Goal: Find specific page/section: Find specific page/section

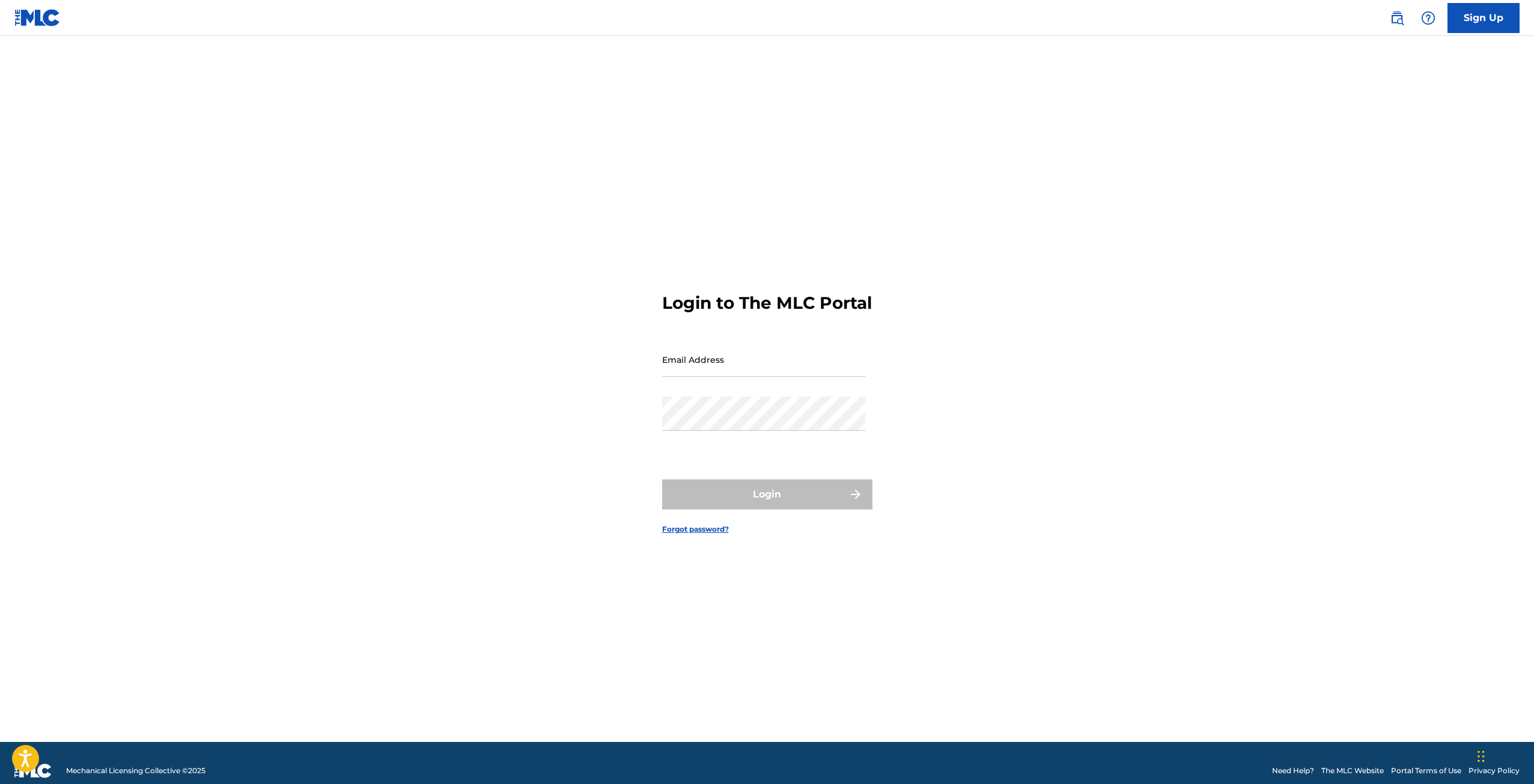
click at [802, 394] on div "Email Address" at bounding box center [763, 369] width 203 height 54
click at [797, 375] on input "Email Address" at bounding box center [763, 359] width 203 height 34
type input "[EMAIL_ADDRESS][DOMAIN_NAME]"
click at [739, 447] on div "Password" at bounding box center [763, 423] width 203 height 54
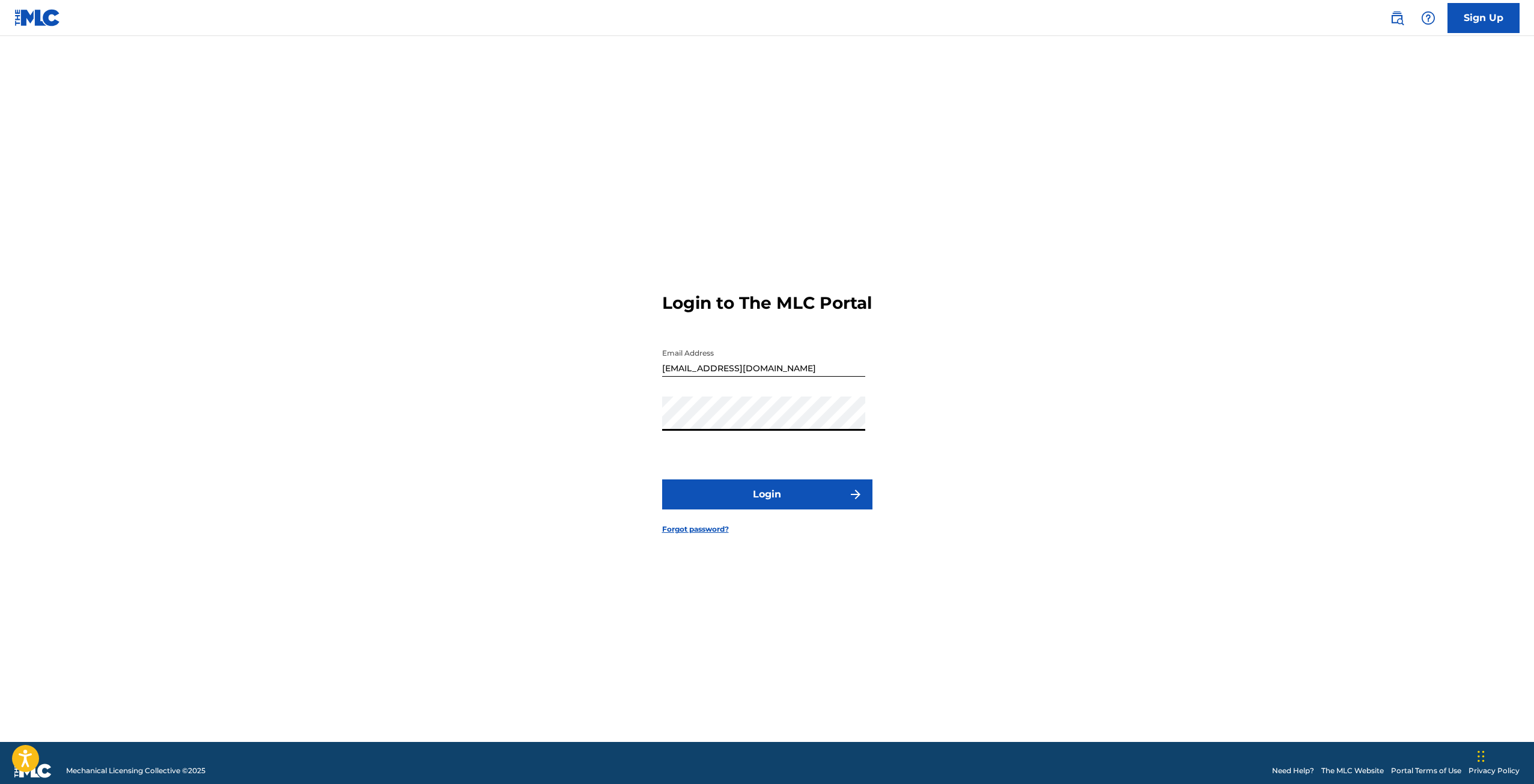
click at [662, 479] on button "Login" at bounding box center [767, 494] width 210 height 30
click at [721, 534] on link "Forgot password?" at bounding box center [695, 529] width 66 height 10
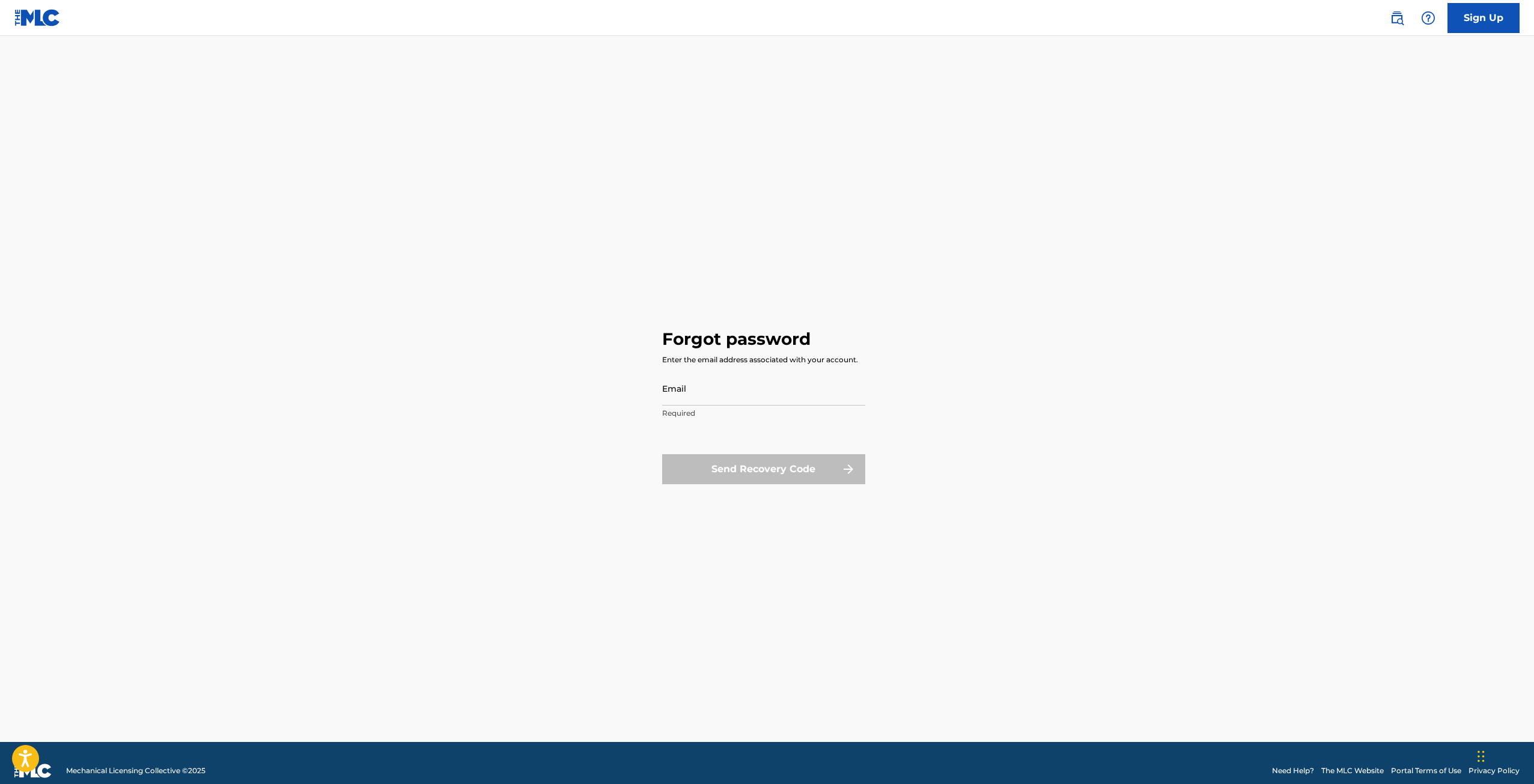
click at [724, 394] on input "Email" at bounding box center [763, 388] width 203 height 34
type input "[EMAIL_ADDRESS][DOMAIN_NAME]"
click at [746, 471] on button "Send Recovery Code" at bounding box center [763, 469] width 203 height 30
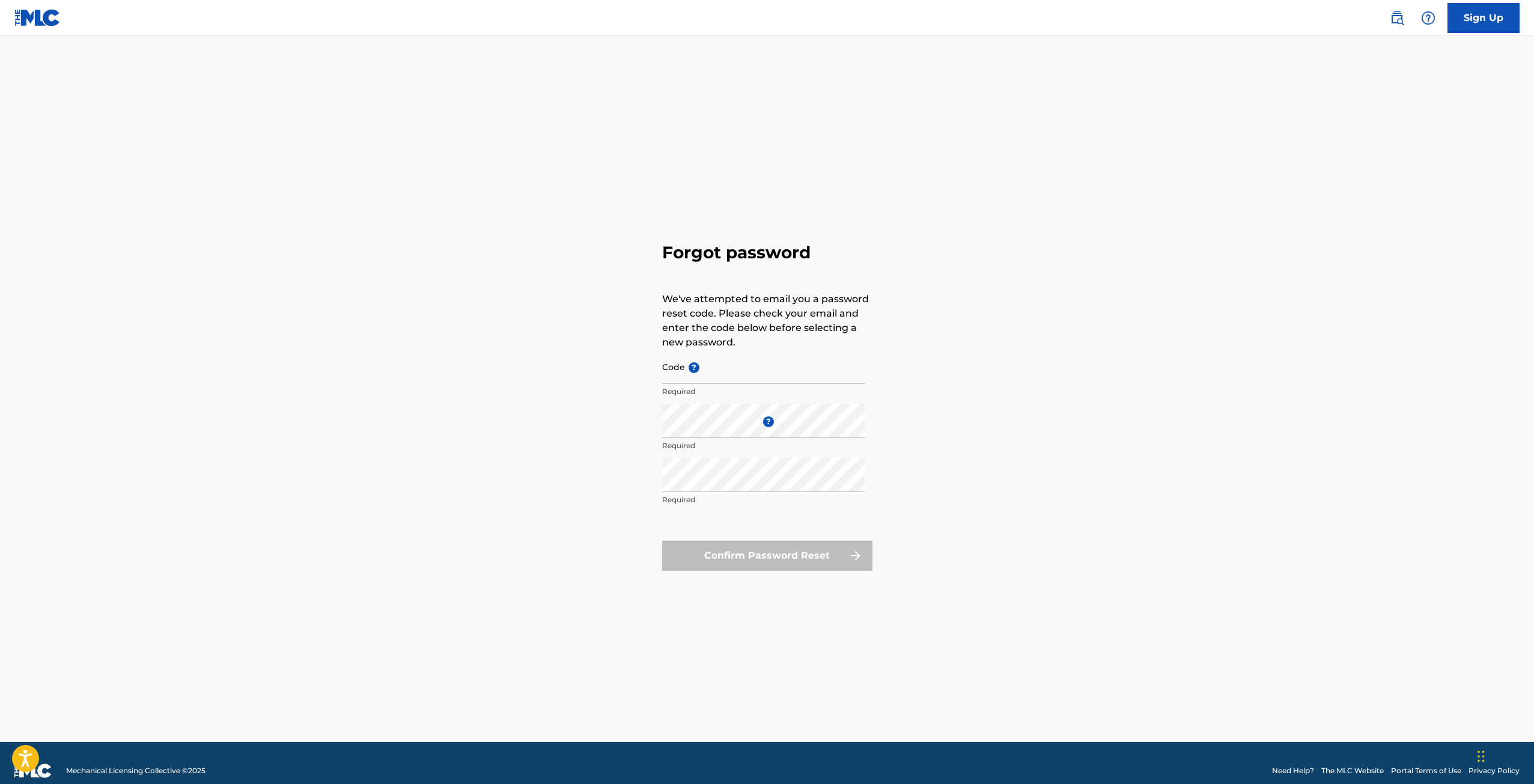
click at [727, 369] on input "Code ?" at bounding box center [763, 366] width 203 height 34
paste input "FP_8efe9e441907dcef70a3addd53b1"
type input "FP_8efe9e441907dcef70a3addd53b1"
click at [496, 418] on div "Forgot password We've attempted to email you a password reset code. Please chec…" at bounding box center [767, 404] width 841 height 676
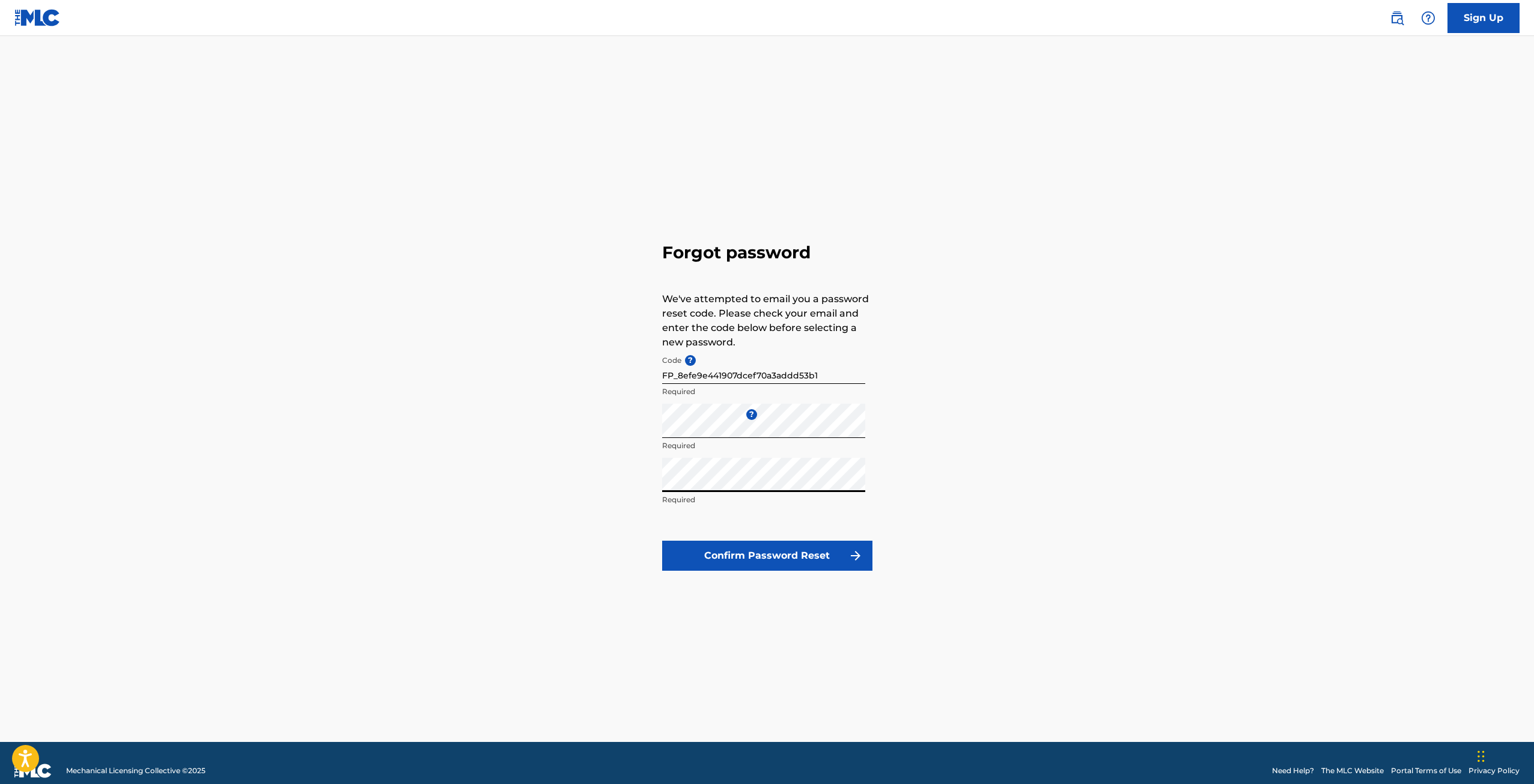
click at [775, 566] on button "Confirm Password Reset" at bounding box center [767, 555] width 210 height 30
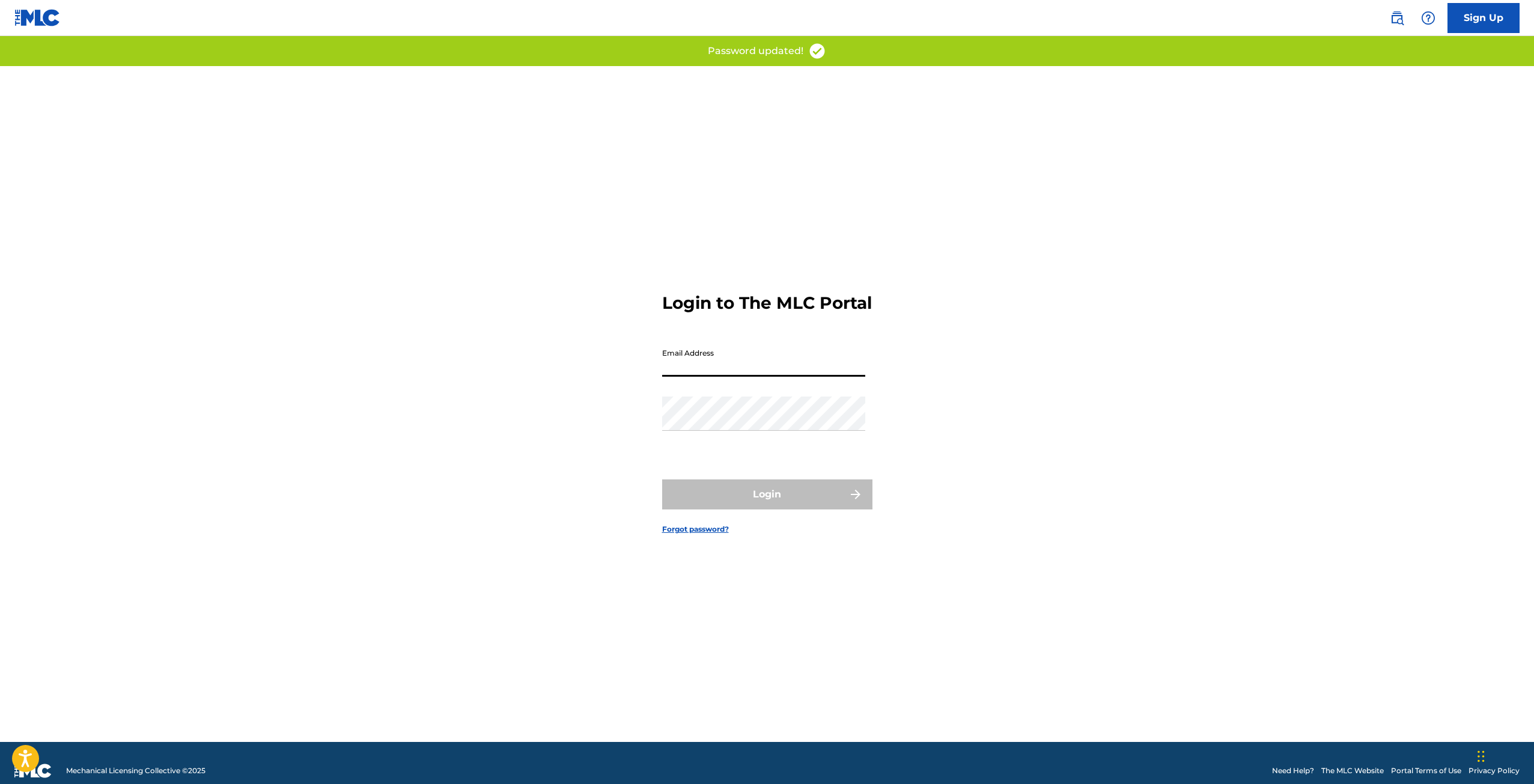
click at [694, 376] on input "Email Address" at bounding box center [763, 359] width 203 height 34
type input "[EMAIL_ADDRESS][DOMAIN_NAME]"
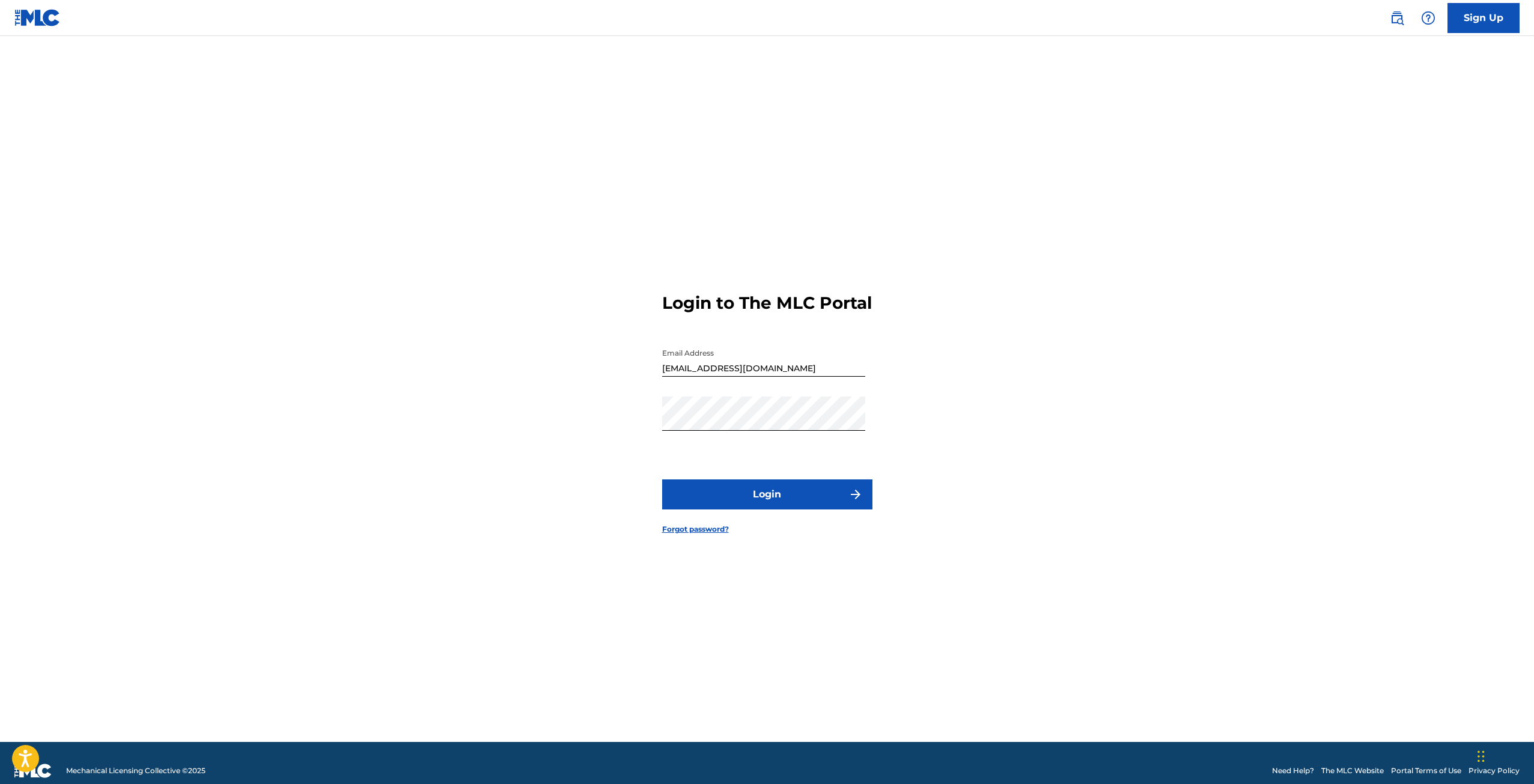
click at [790, 510] on button "Login" at bounding box center [767, 494] width 210 height 30
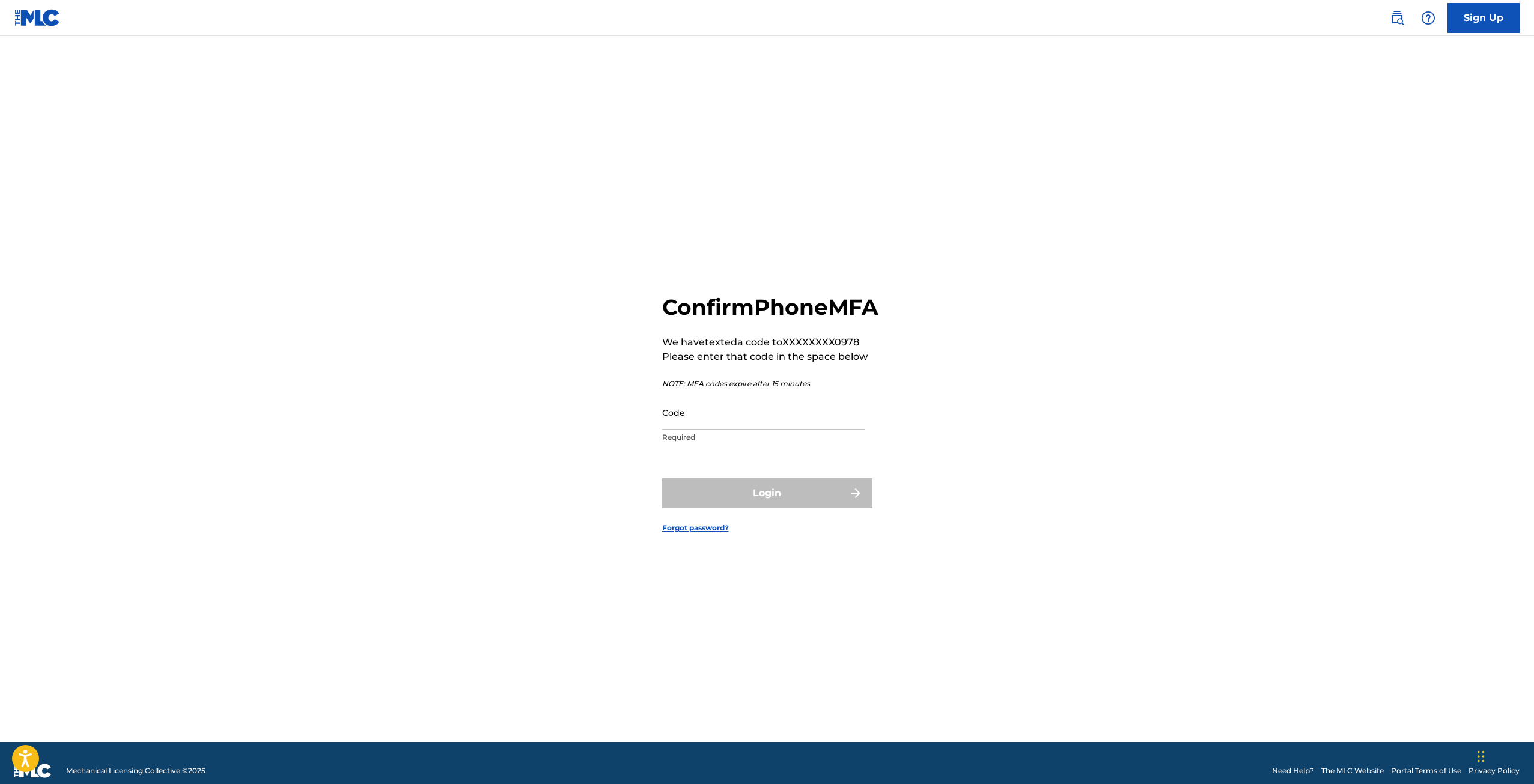
drag, startPoint x: 668, startPoint y: 418, endPoint x: 668, endPoint y: 437, distance: 19.0
click at [668, 418] on input "Code" at bounding box center [763, 412] width 203 height 34
type input "786810"
click at [671, 508] on button "Login" at bounding box center [767, 493] width 210 height 30
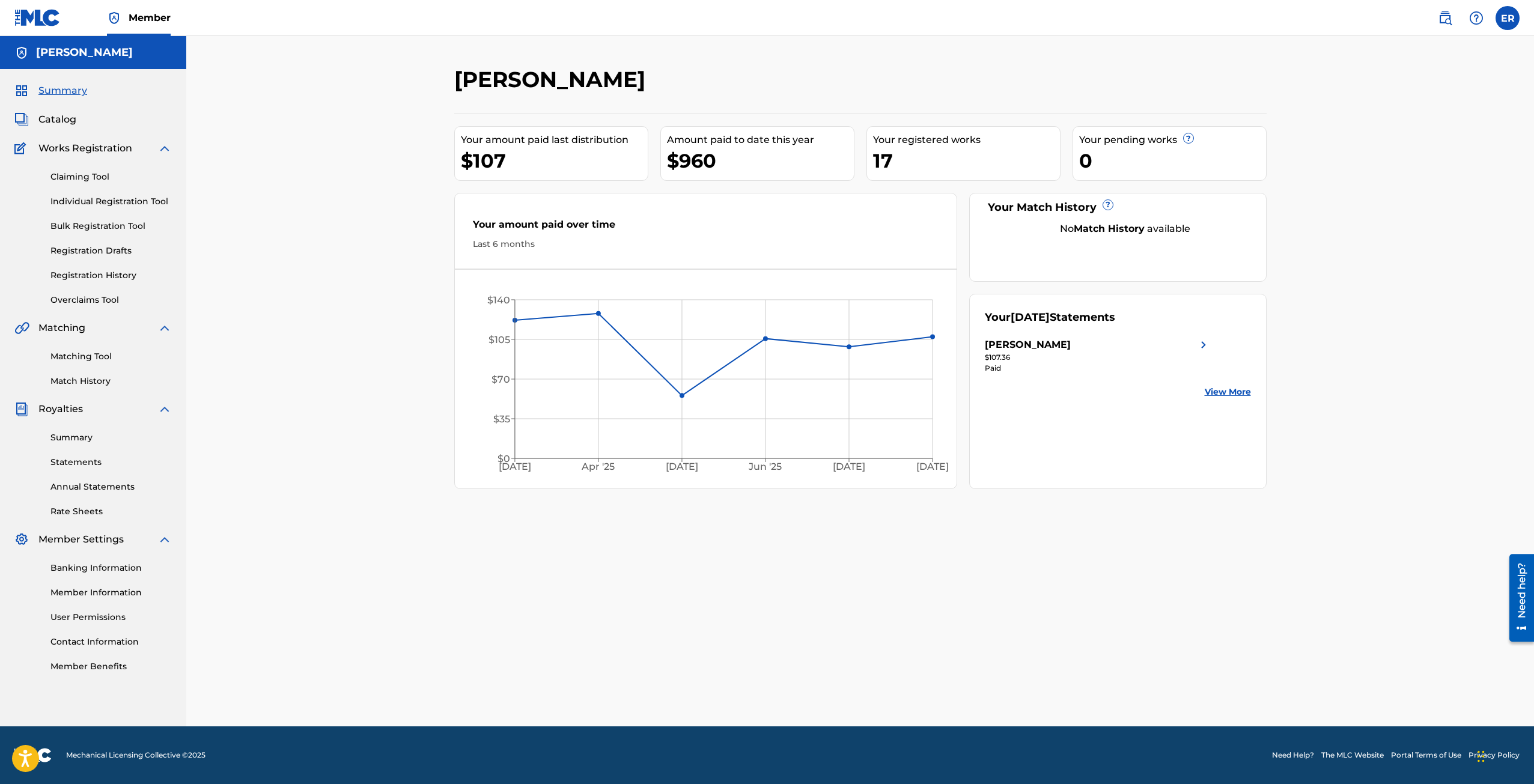
click at [60, 120] on span "Catalog" at bounding box center [57, 120] width 38 height 15
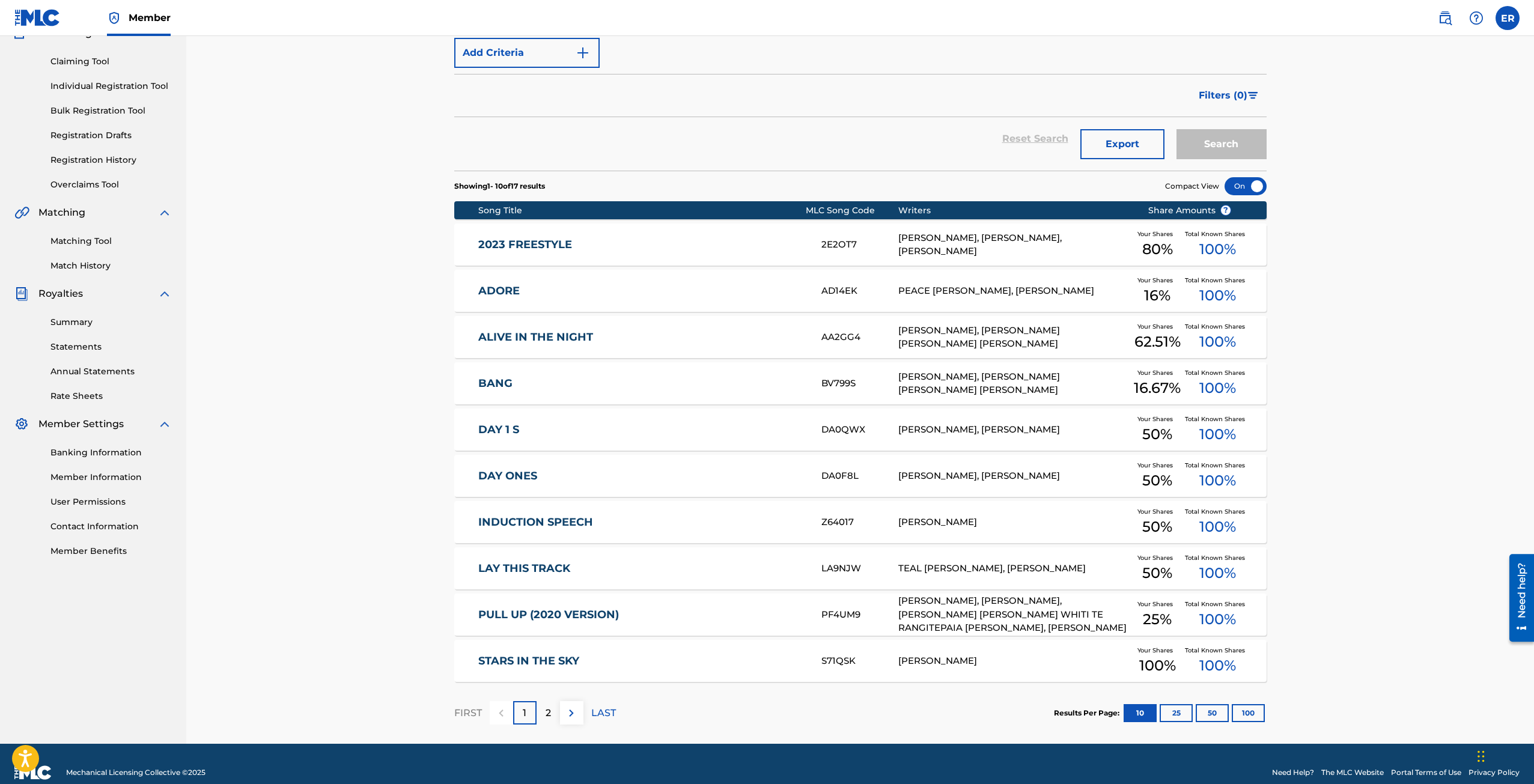
scroll to position [133, 0]
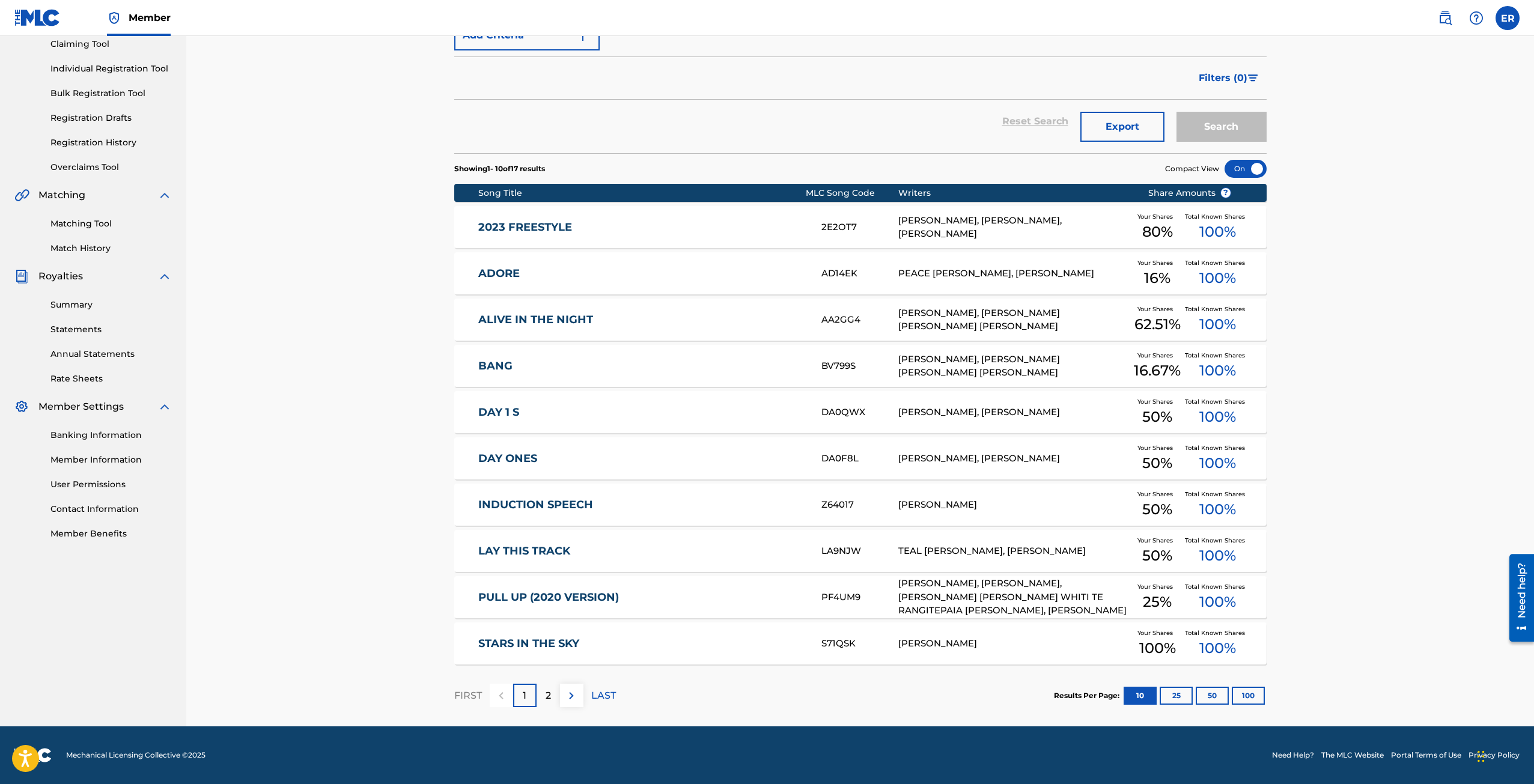
click at [554, 684] on div "2" at bounding box center [548, 695] width 24 height 24
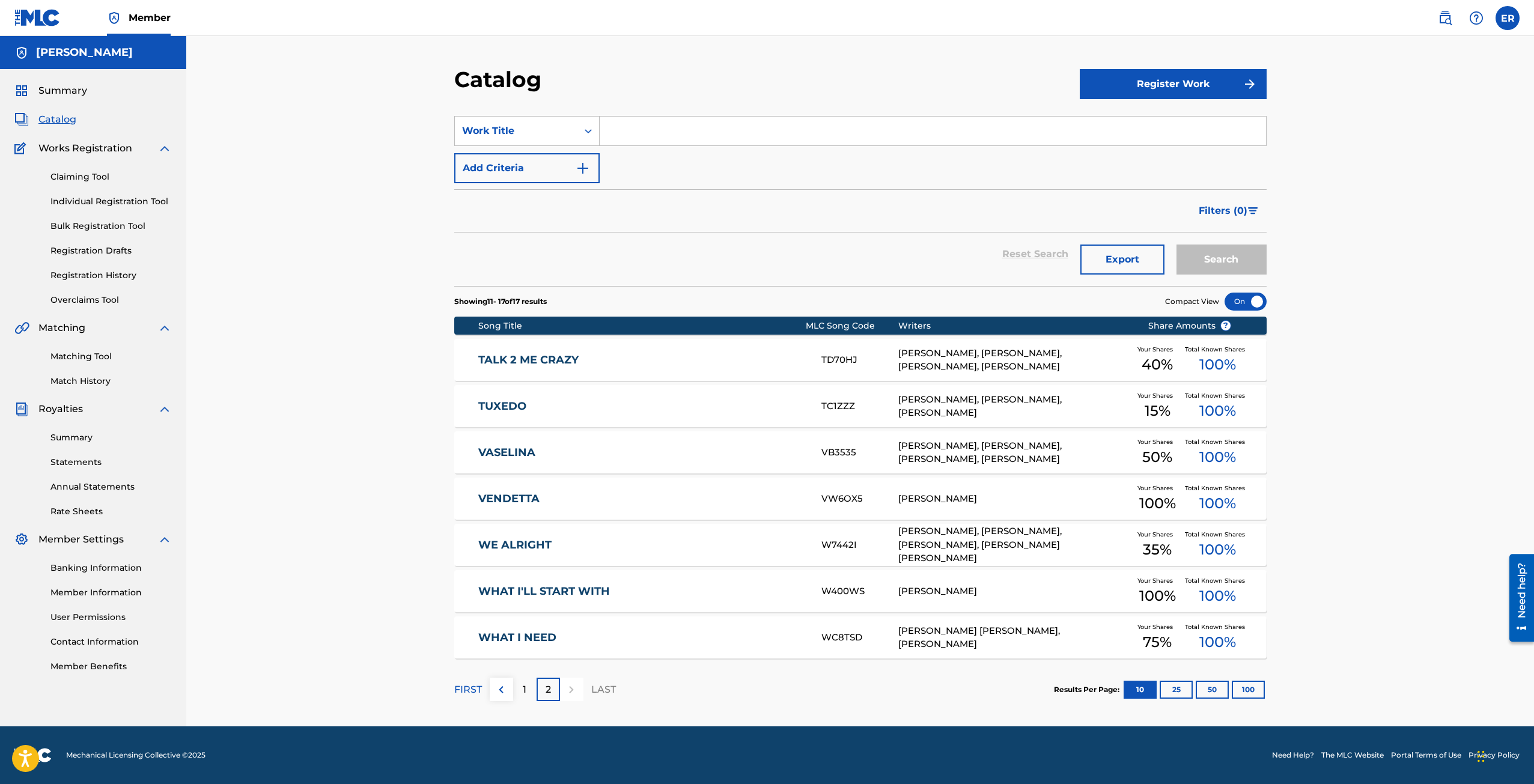
click at [518, 684] on div "1" at bounding box center [525, 689] width 24 height 24
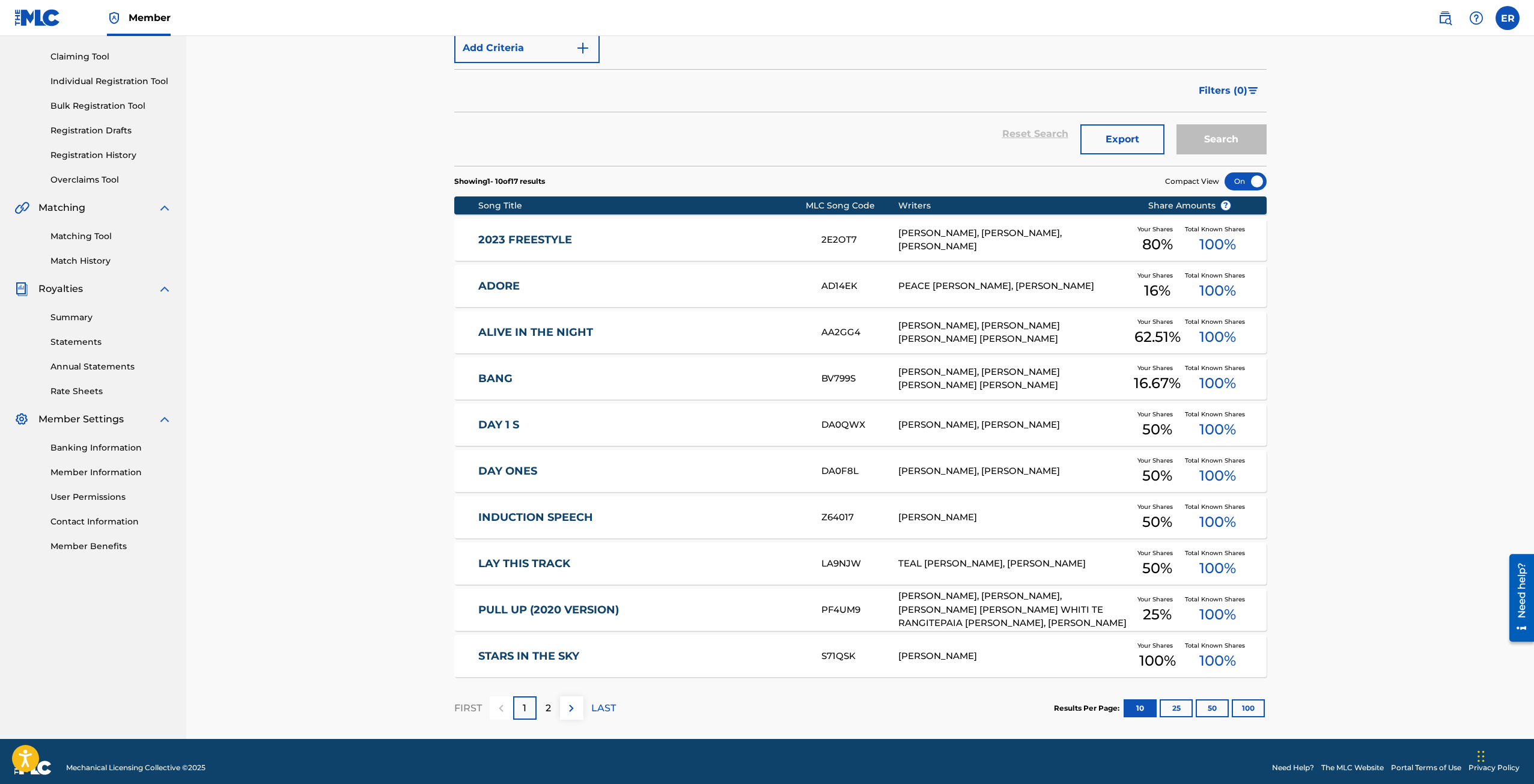
scroll to position [133, 0]
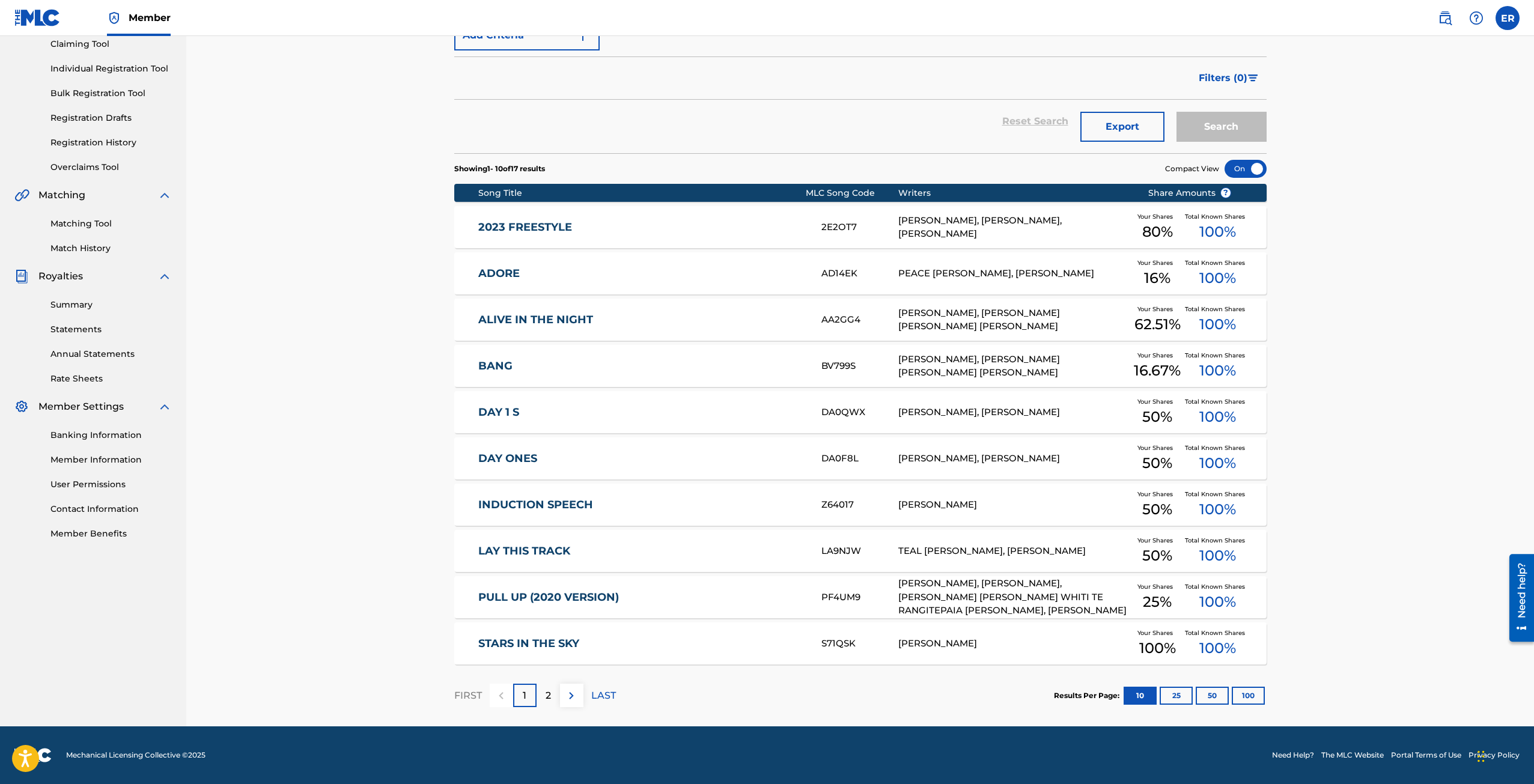
click at [558, 691] on div "2" at bounding box center [548, 695] width 24 height 24
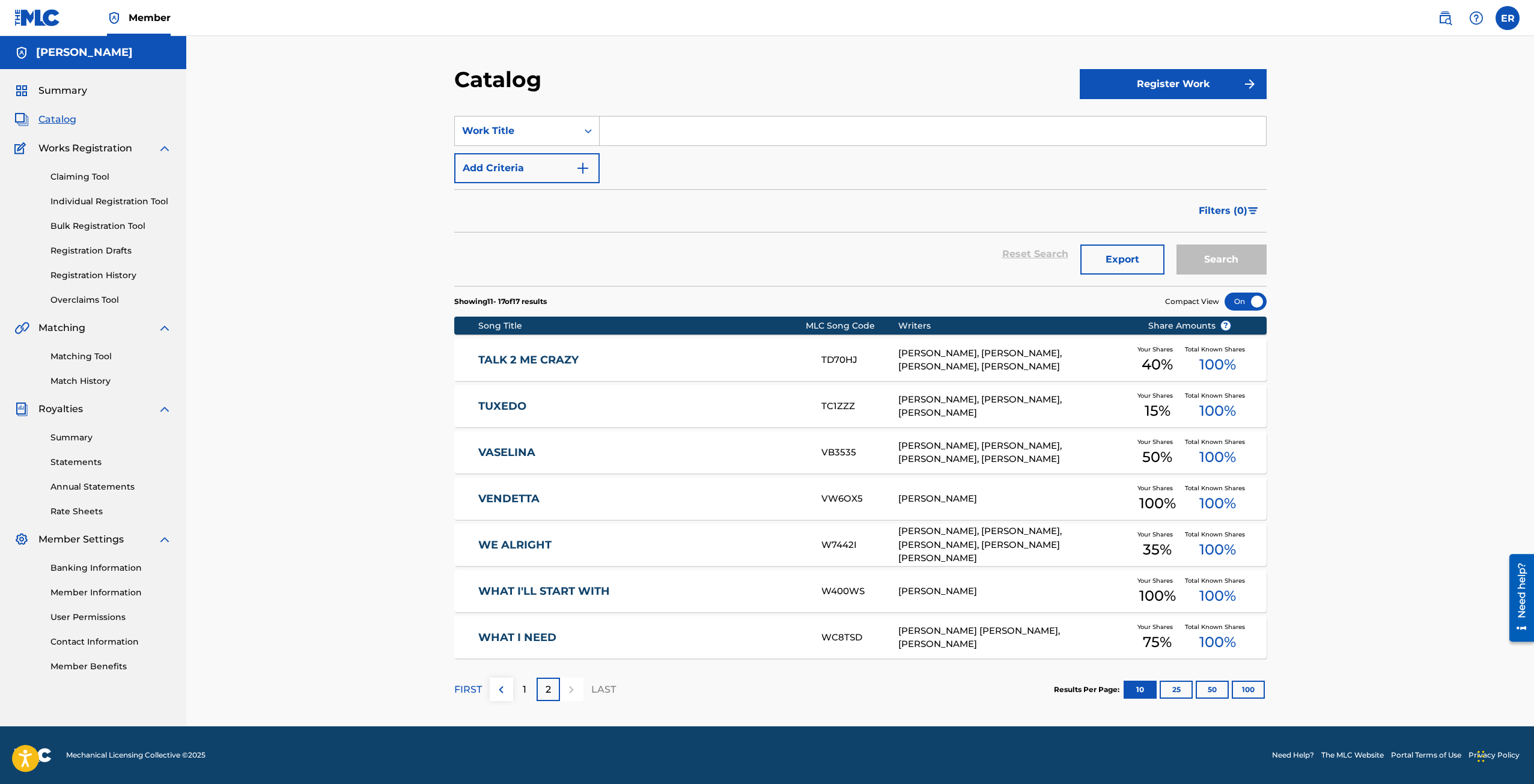
click at [521, 684] on div "1" at bounding box center [525, 689] width 24 height 24
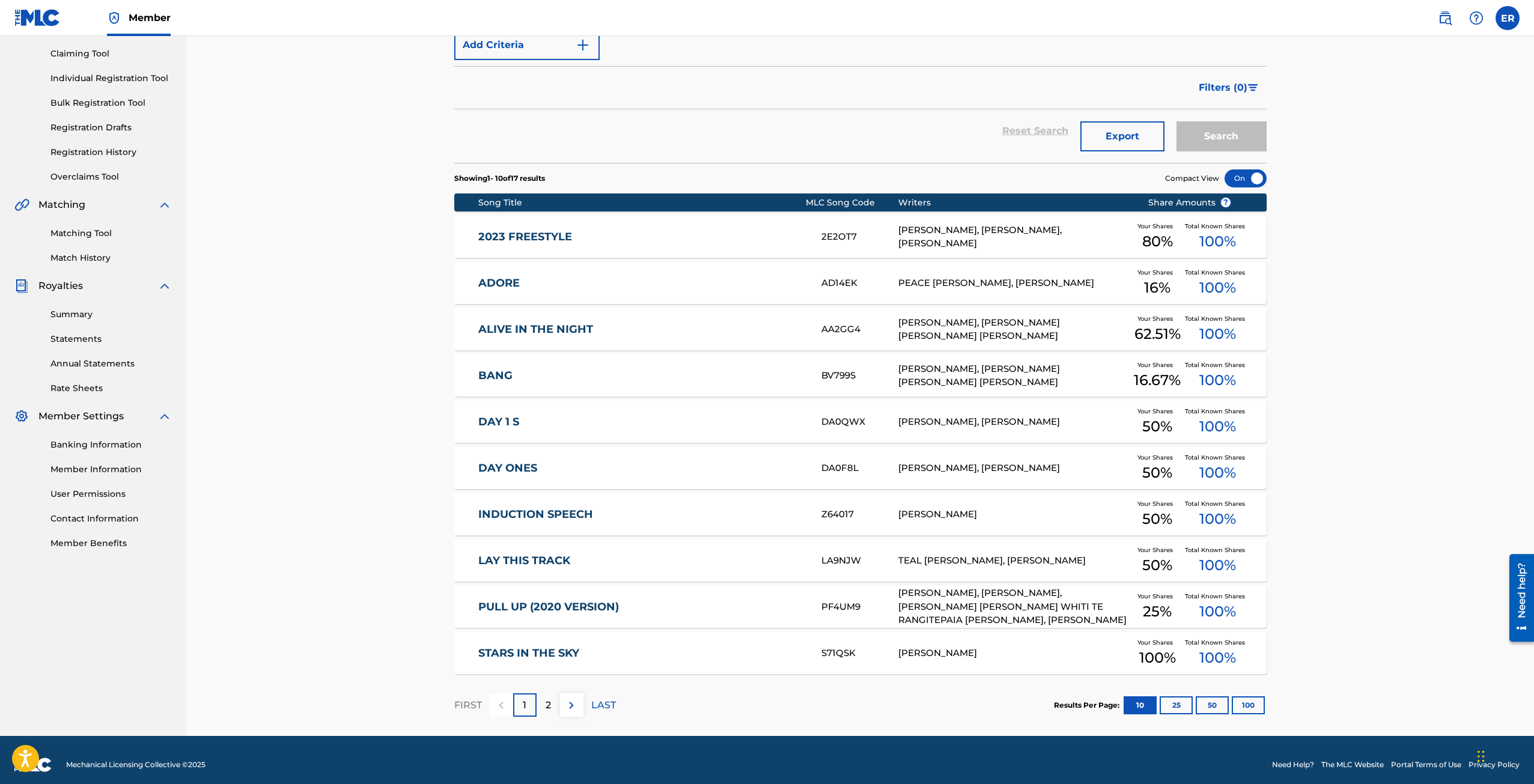
scroll to position [133, 0]
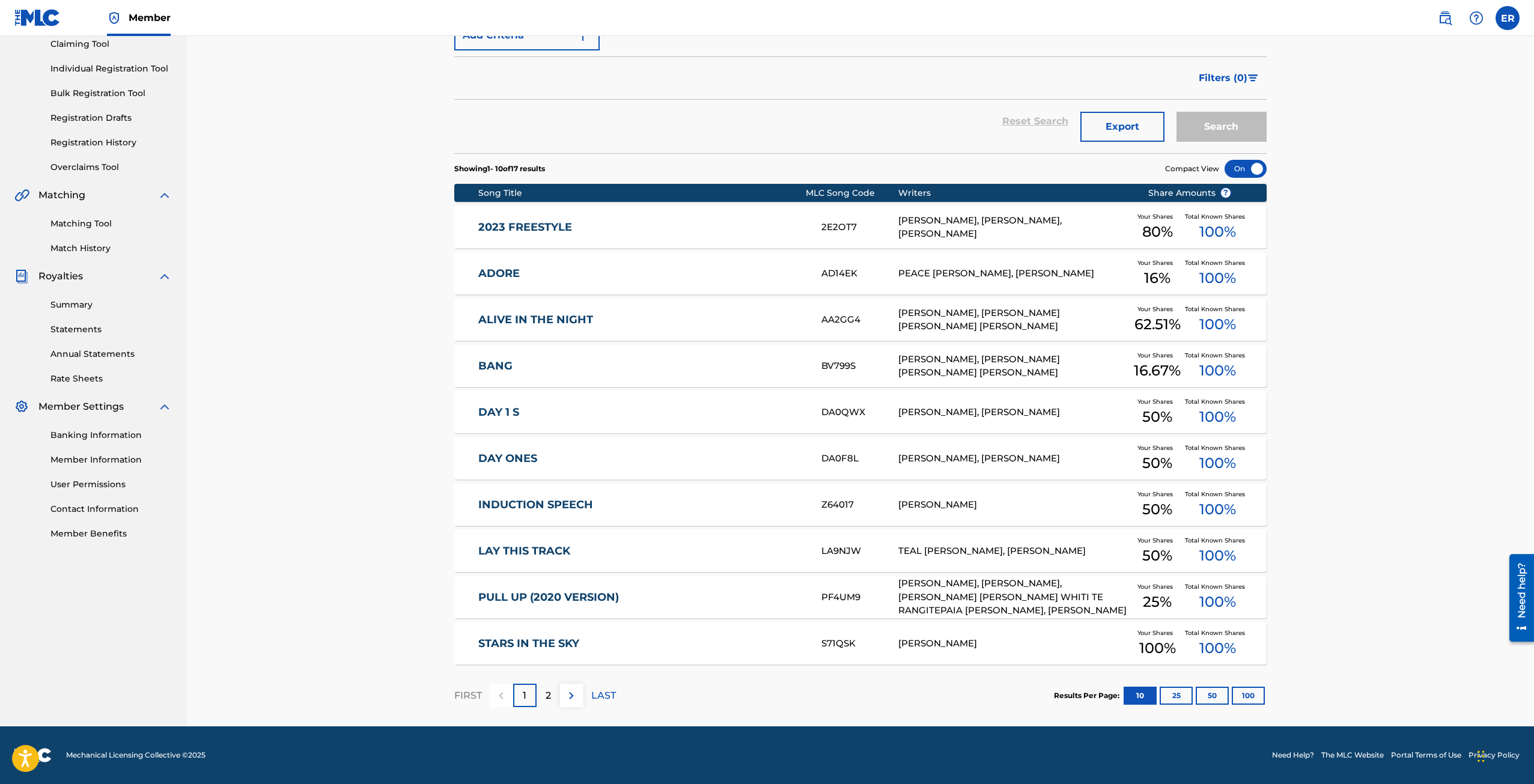
click at [601, 649] on link "STARS IN THE SKY" at bounding box center [642, 643] width 327 height 14
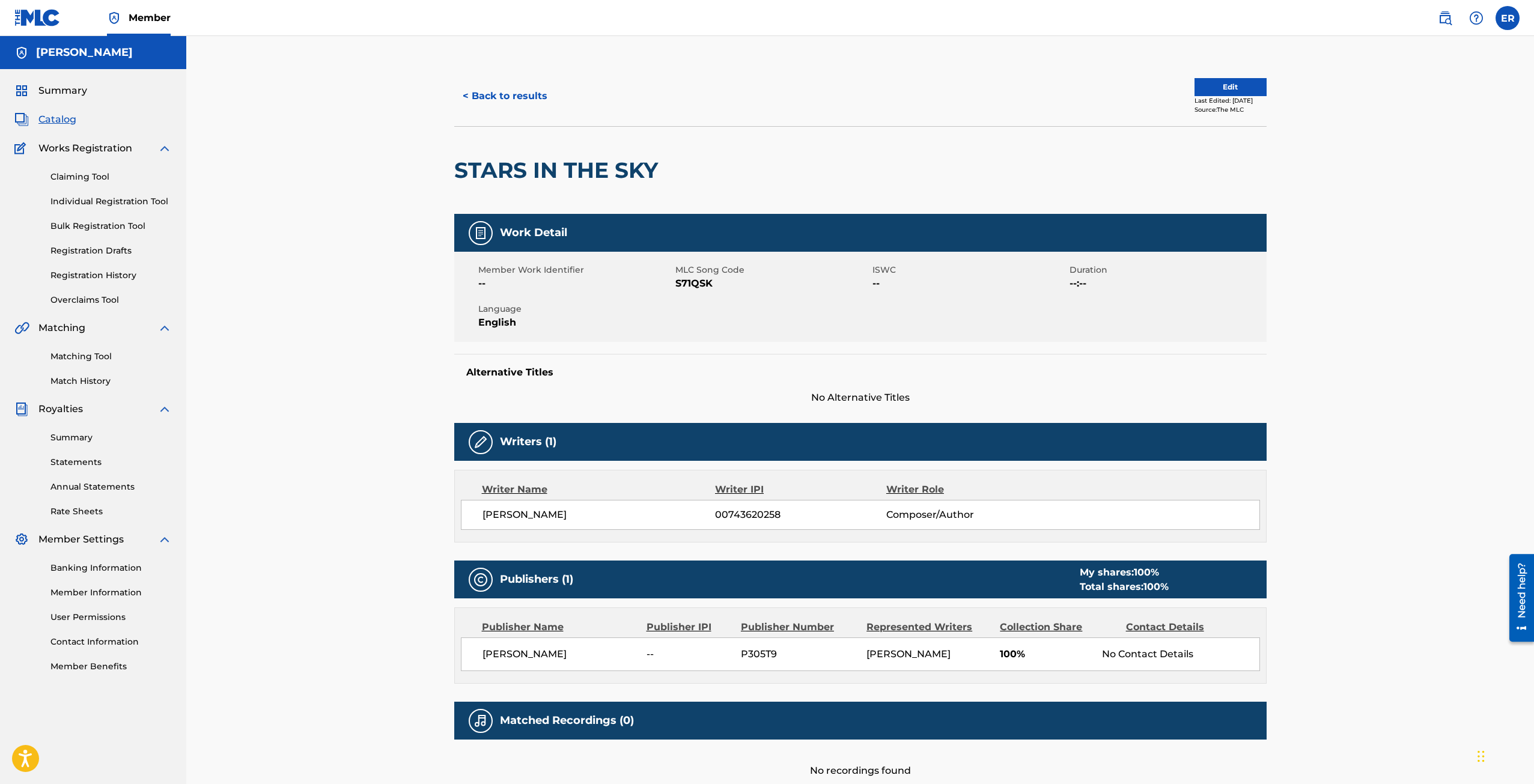
click at [512, 87] on button "< Back to results" at bounding box center [505, 96] width 101 height 30
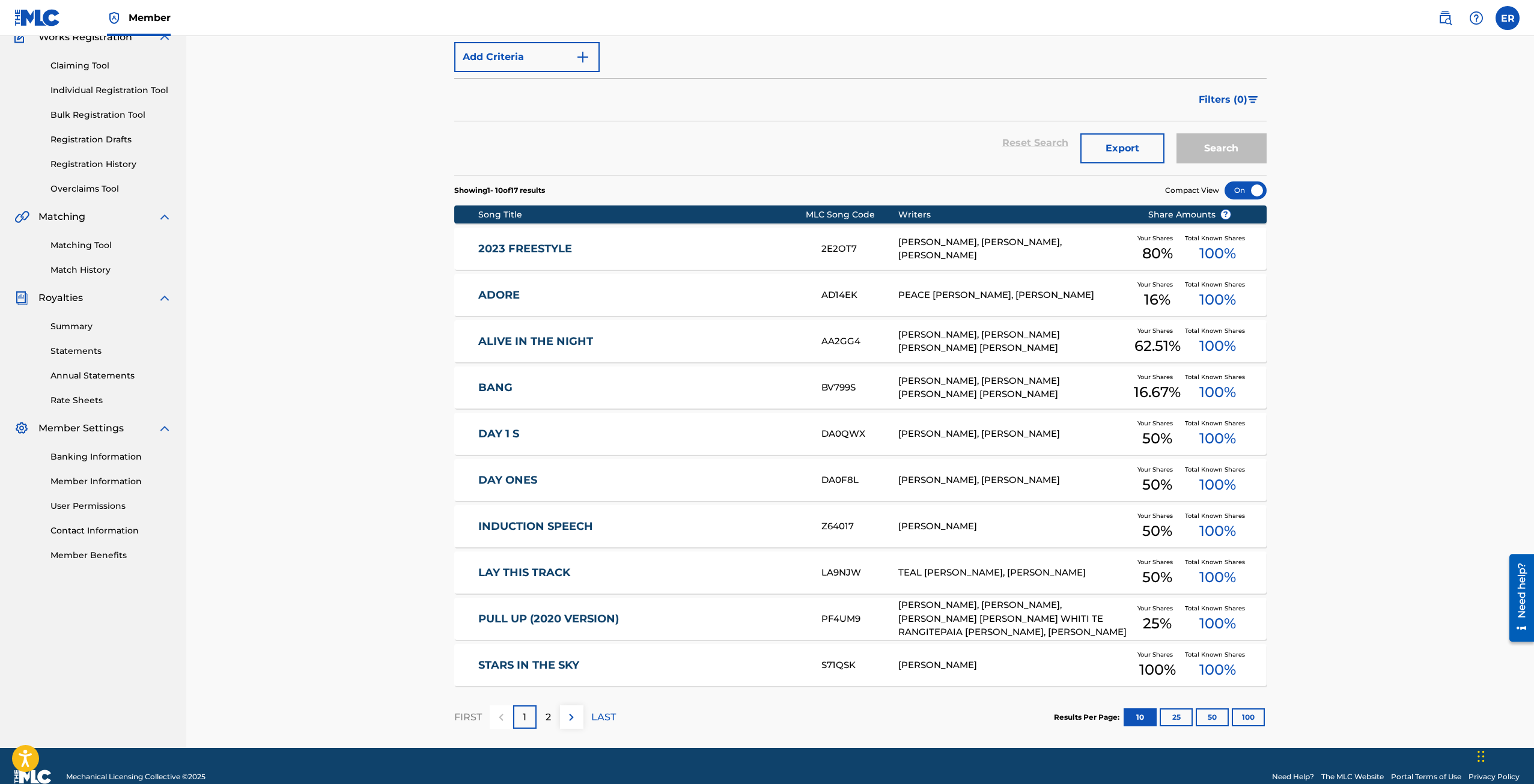
scroll to position [133, 0]
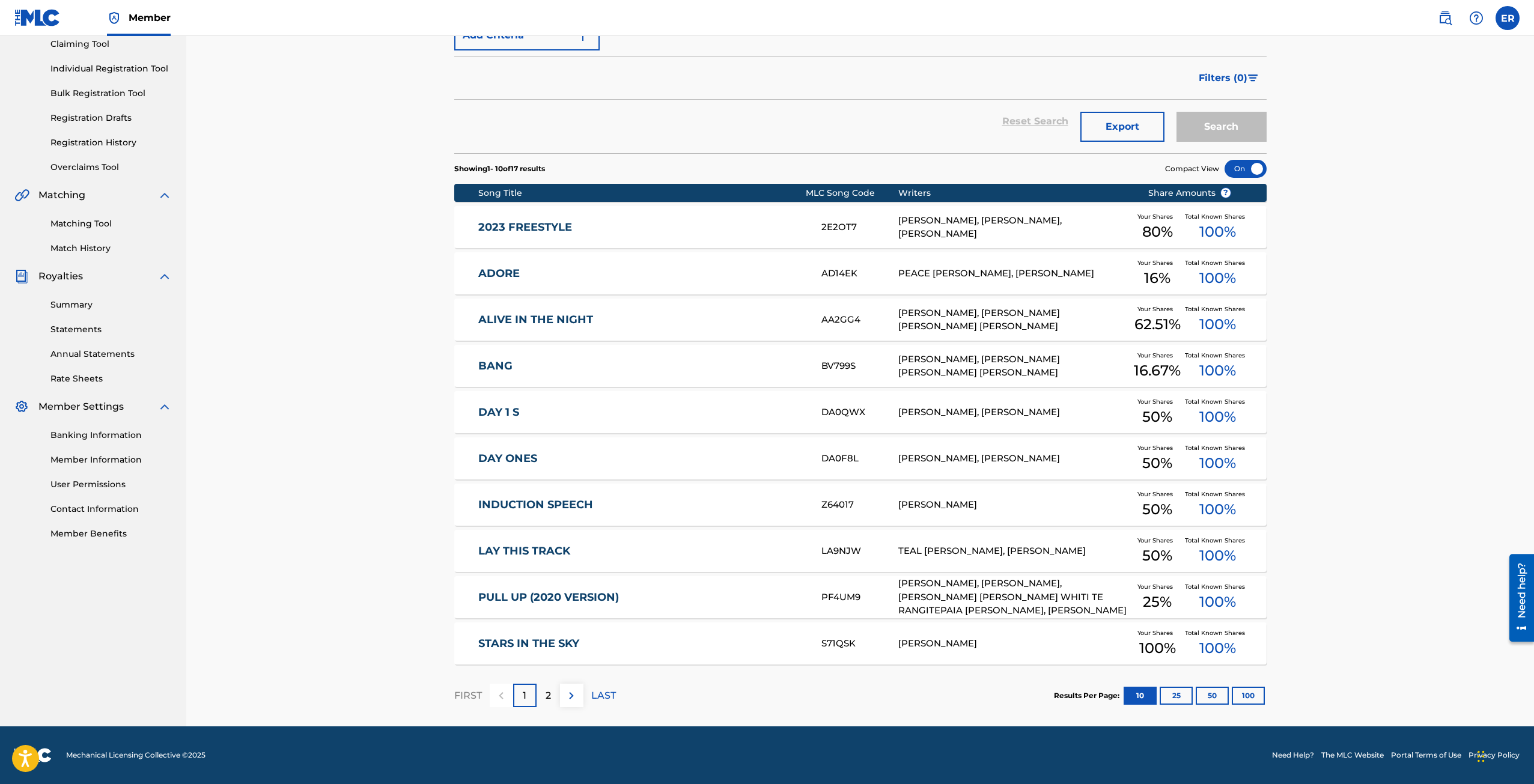
click at [571, 692] on img at bounding box center [571, 696] width 15 height 15
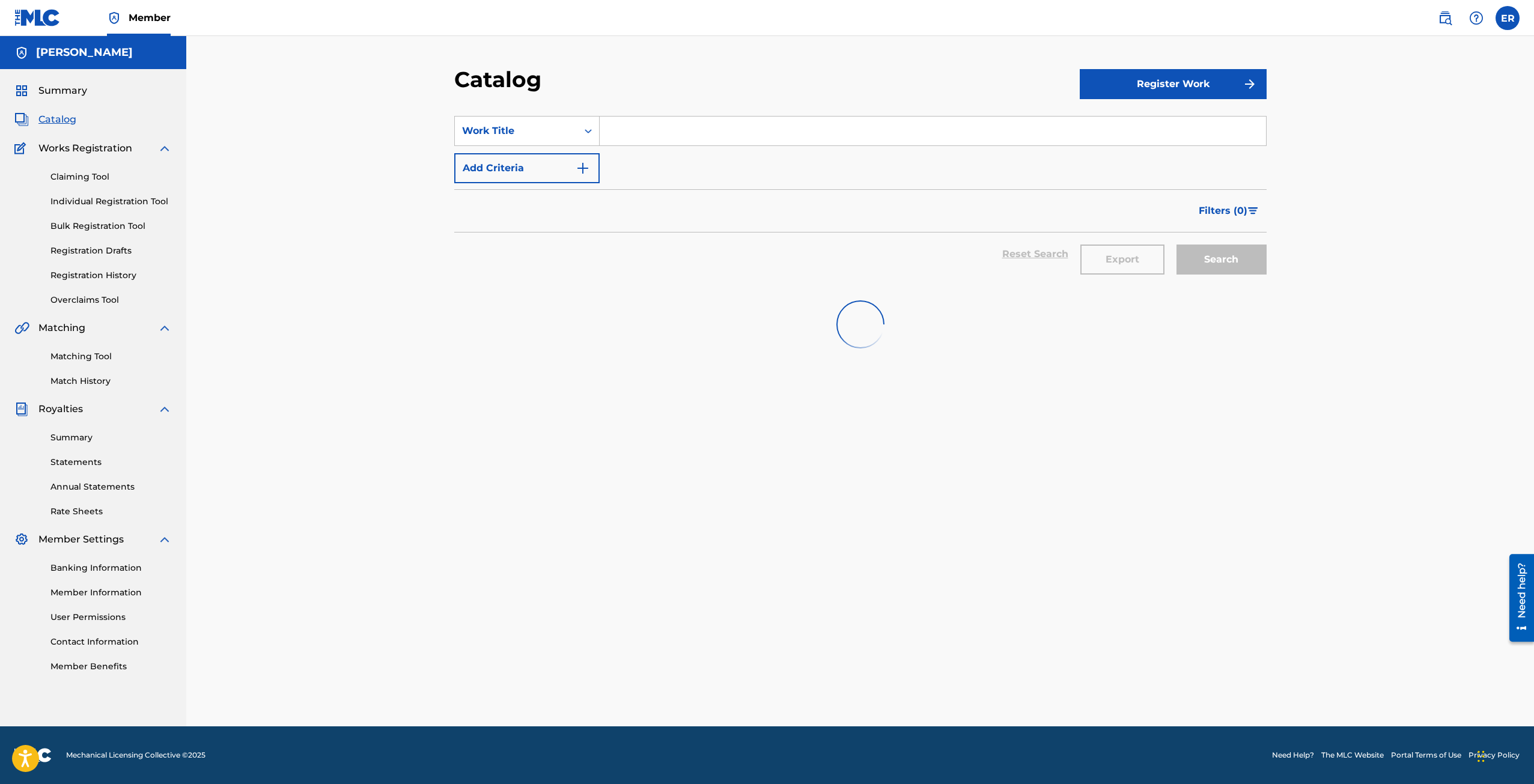
scroll to position [0, 0]
